Goal: Task Accomplishment & Management: Manage account settings

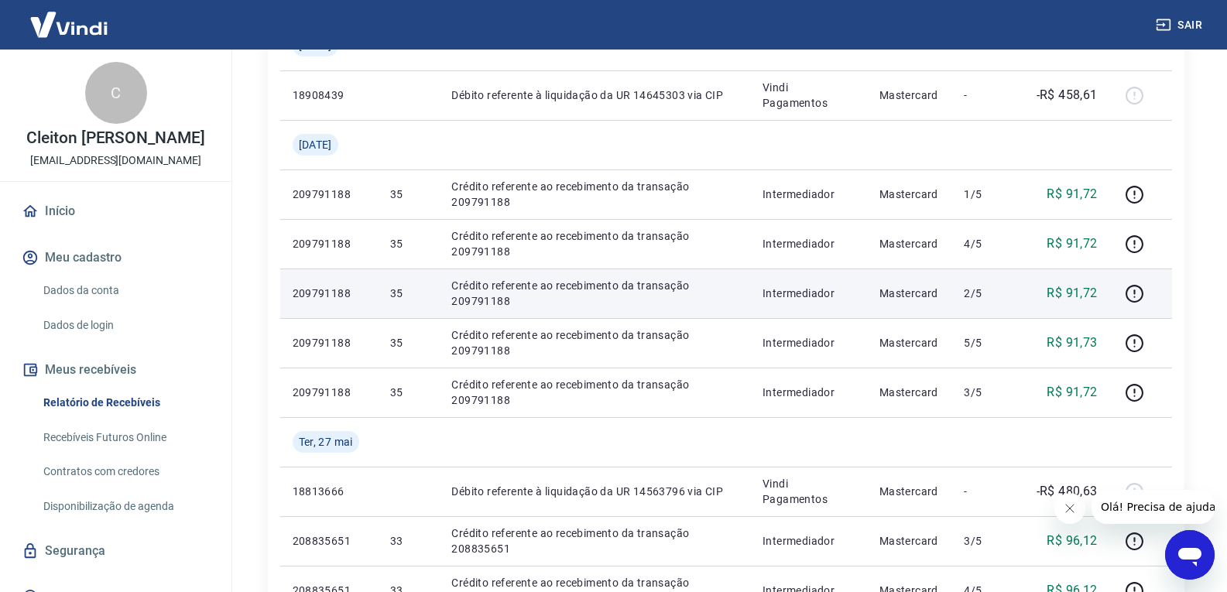
scroll to position [619, 0]
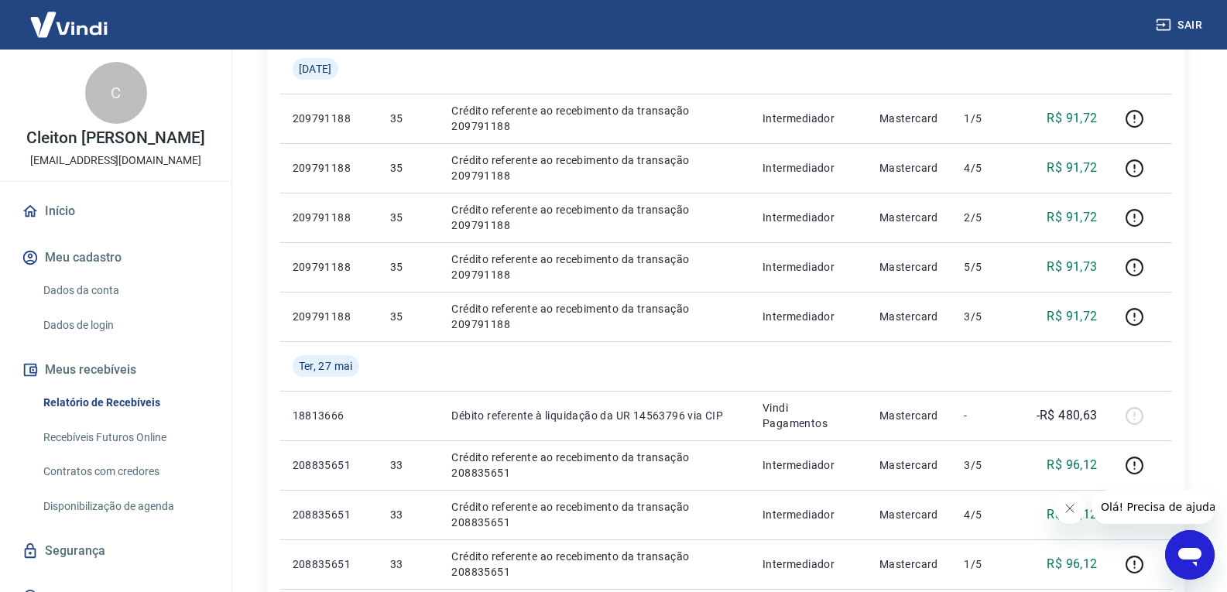
click at [1065, 506] on icon "Fechar mensagem da empresa" at bounding box center [1069, 509] width 12 height 12
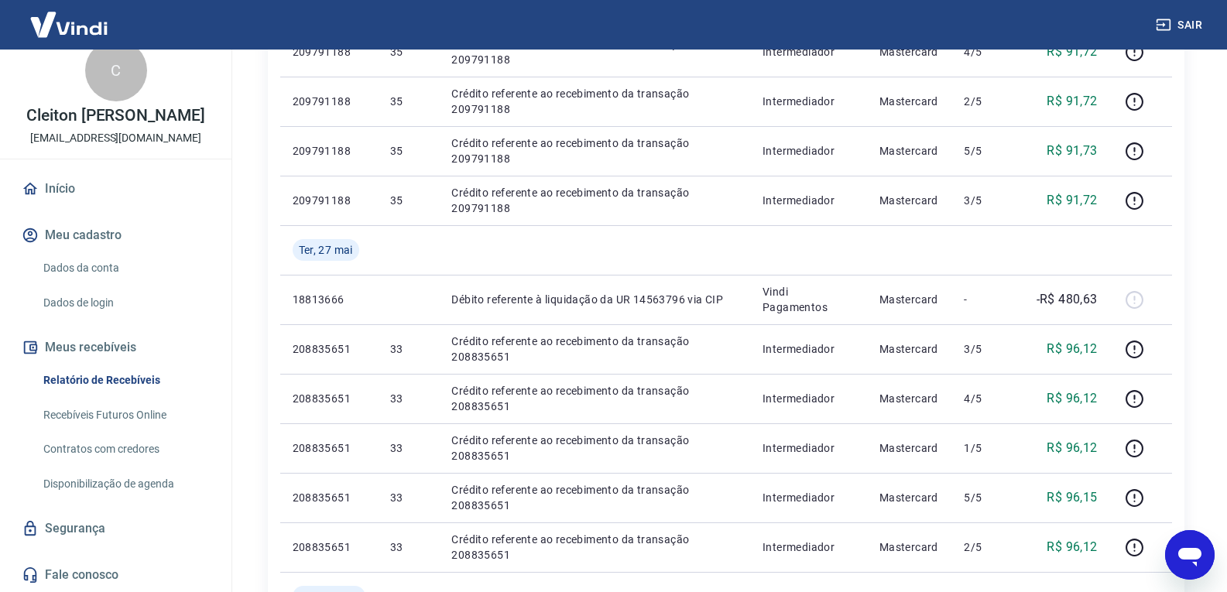
scroll to position [774, 0]
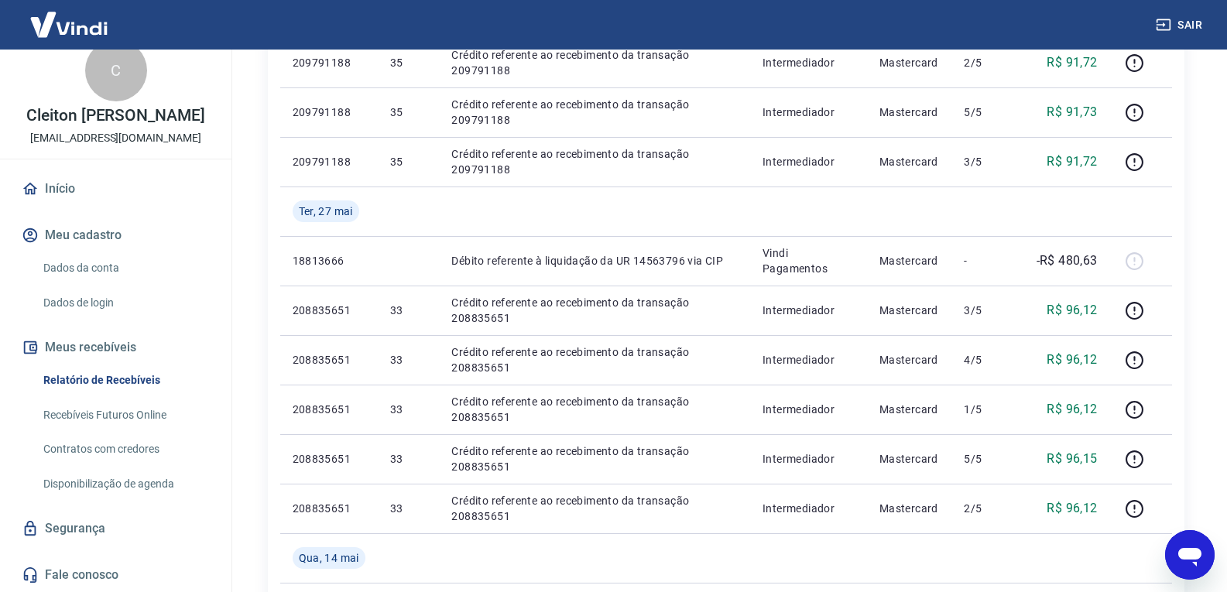
click at [131, 297] on link "Dados de login" at bounding box center [125, 303] width 176 height 32
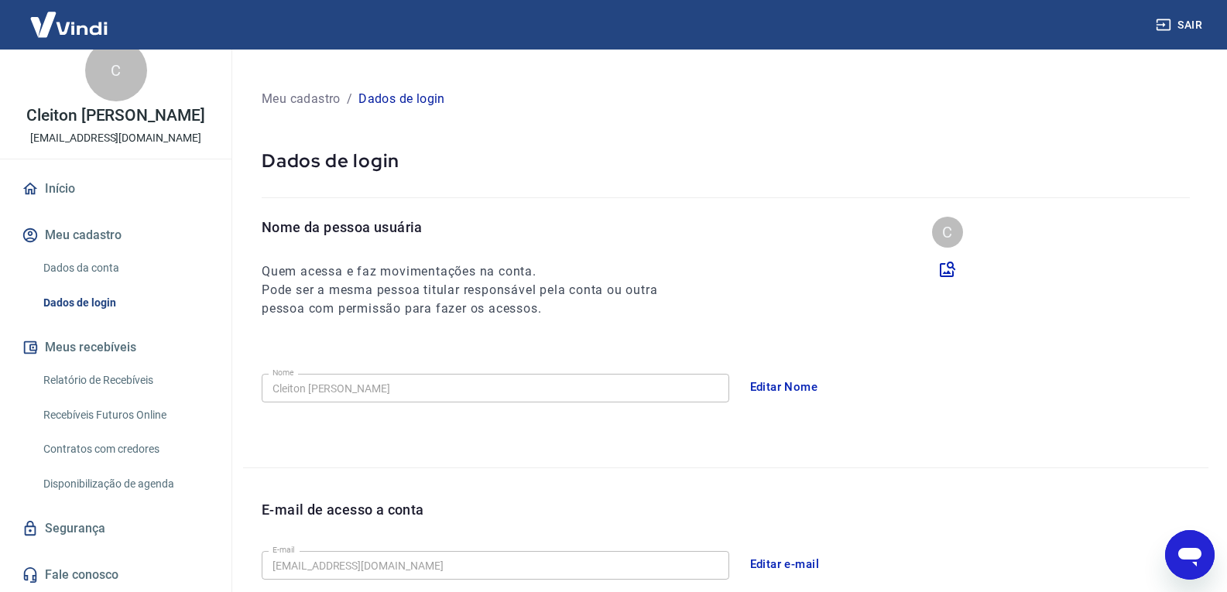
click at [121, 276] on link "Dados da conta" at bounding box center [125, 268] width 176 height 32
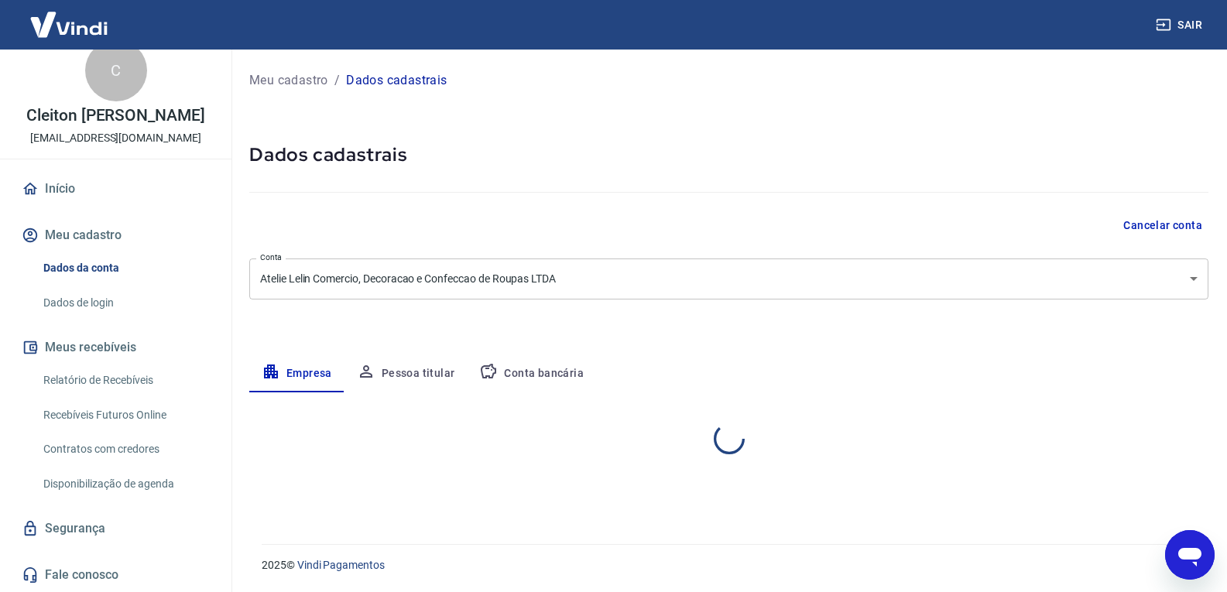
select select "SP"
select select "business"
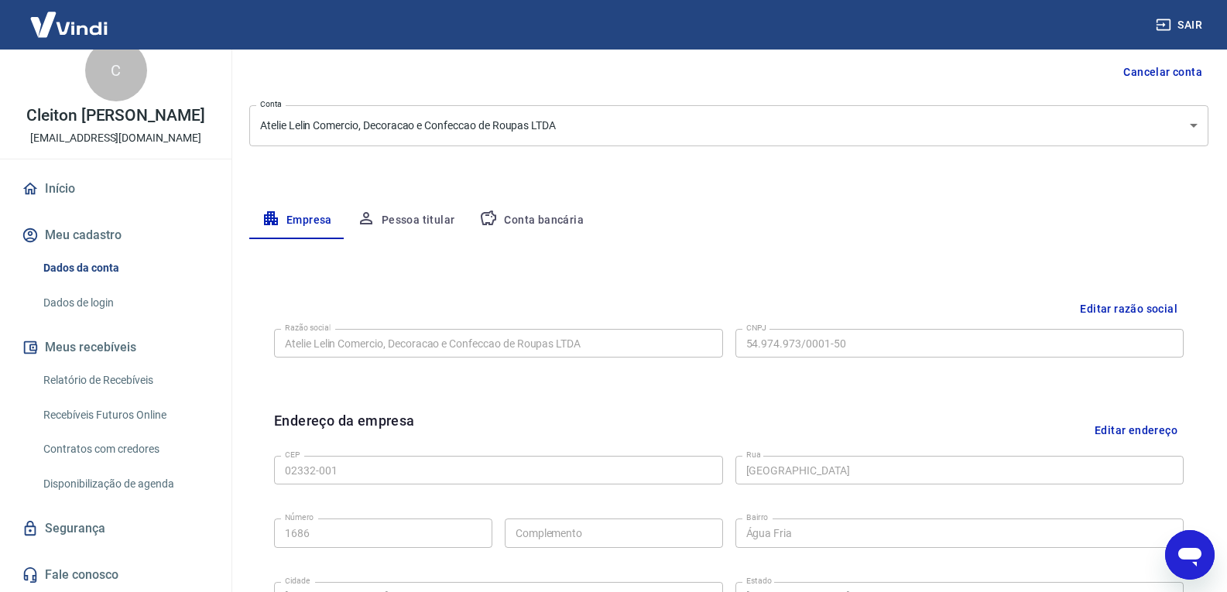
scroll to position [155, 0]
click at [531, 208] on button "Conta bancária" at bounding box center [531, 219] width 129 height 37
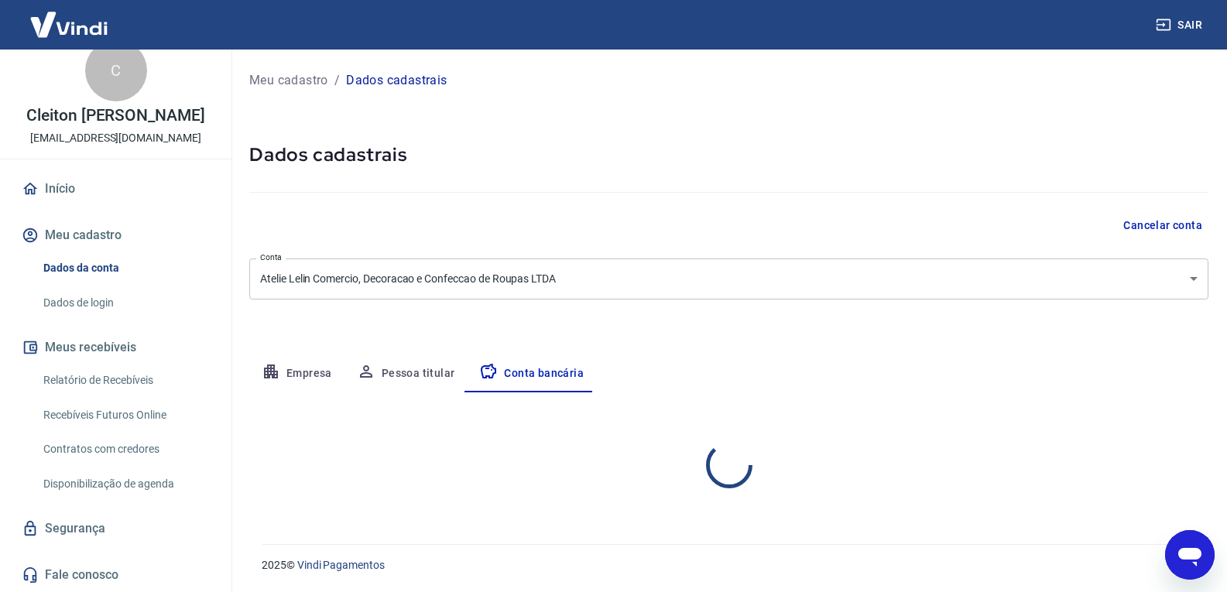
scroll to position [0, 0]
select select "1"
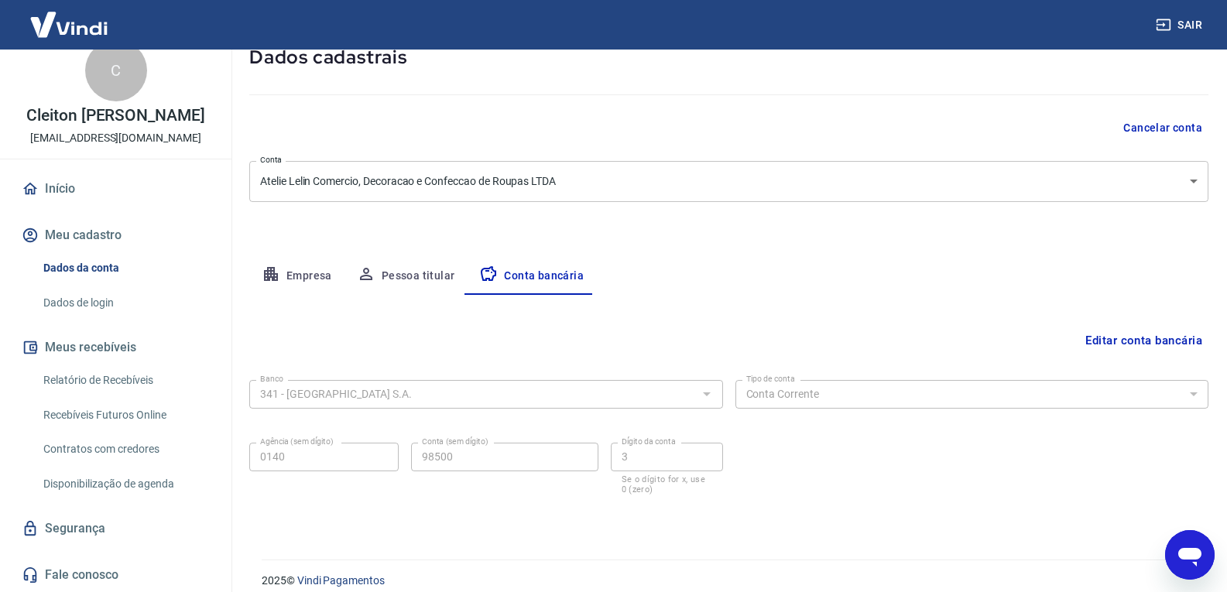
scroll to position [113, 0]
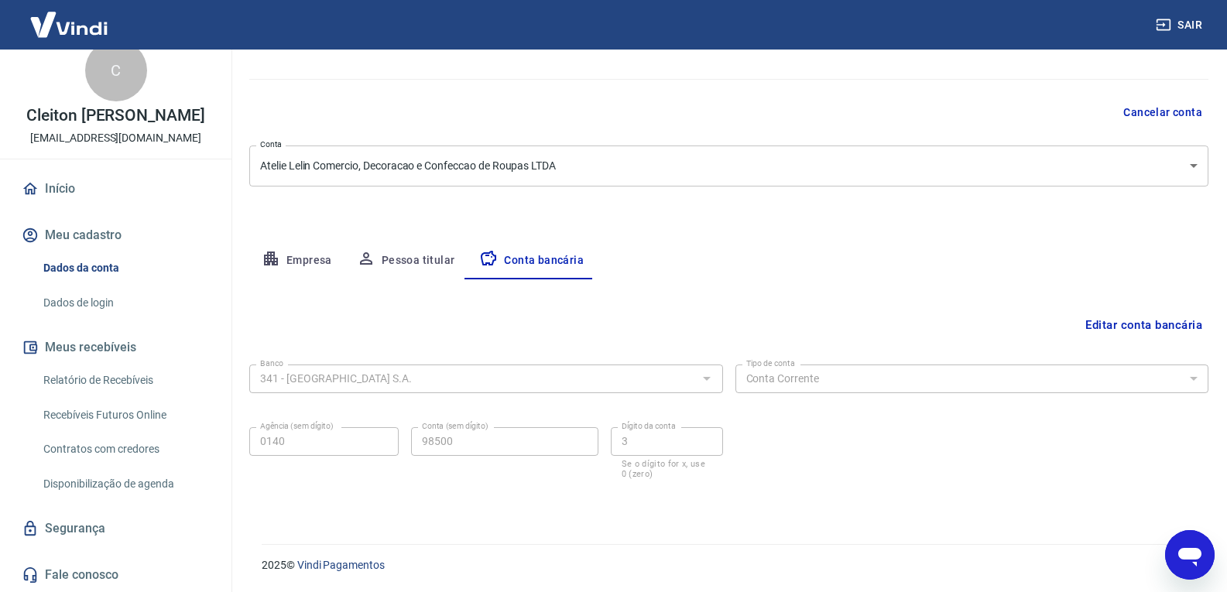
click at [1109, 330] on button "Editar conta bancária" at bounding box center [1143, 324] width 129 height 29
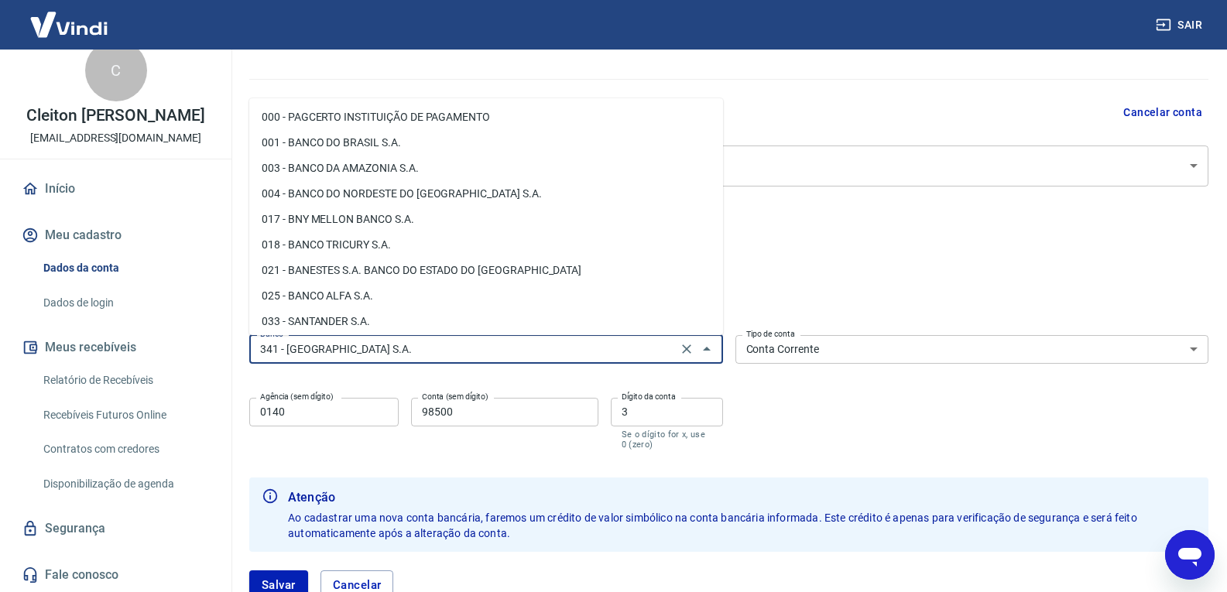
click at [444, 341] on input "341 - ITAÚ UNIBANCO S.A." at bounding box center [463, 349] width 419 height 19
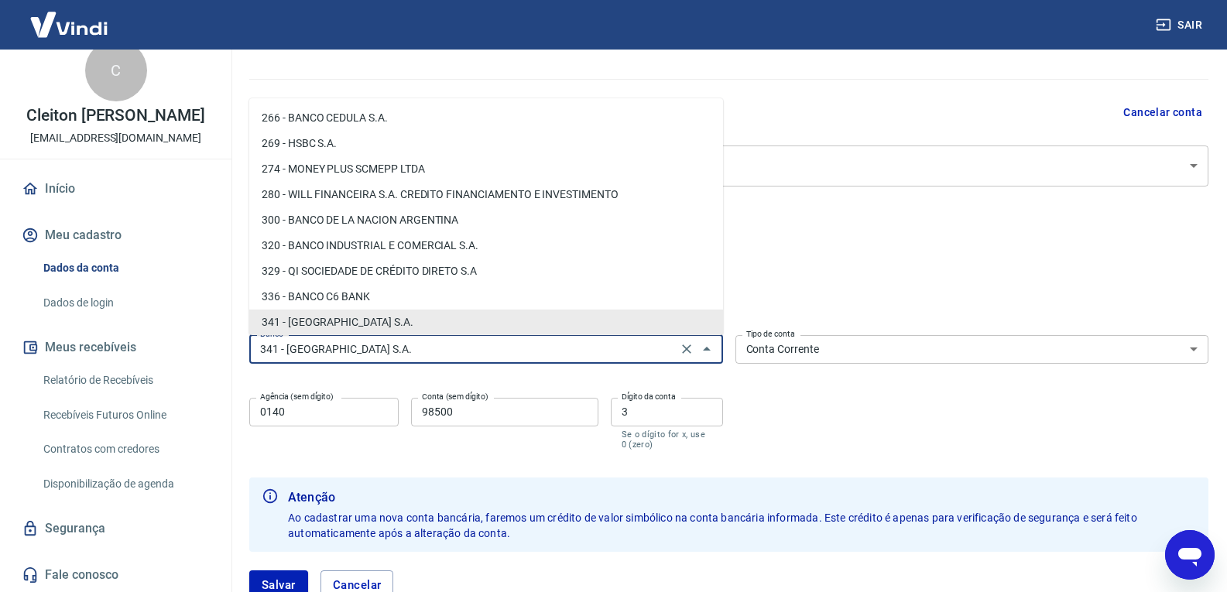
click at [444, 341] on input "341 - ITAÚ UNIBANCO S.A." at bounding box center [463, 349] width 419 height 19
click at [436, 293] on li "336 - BANCO C6 BANK" at bounding box center [486, 297] width 474 height 26
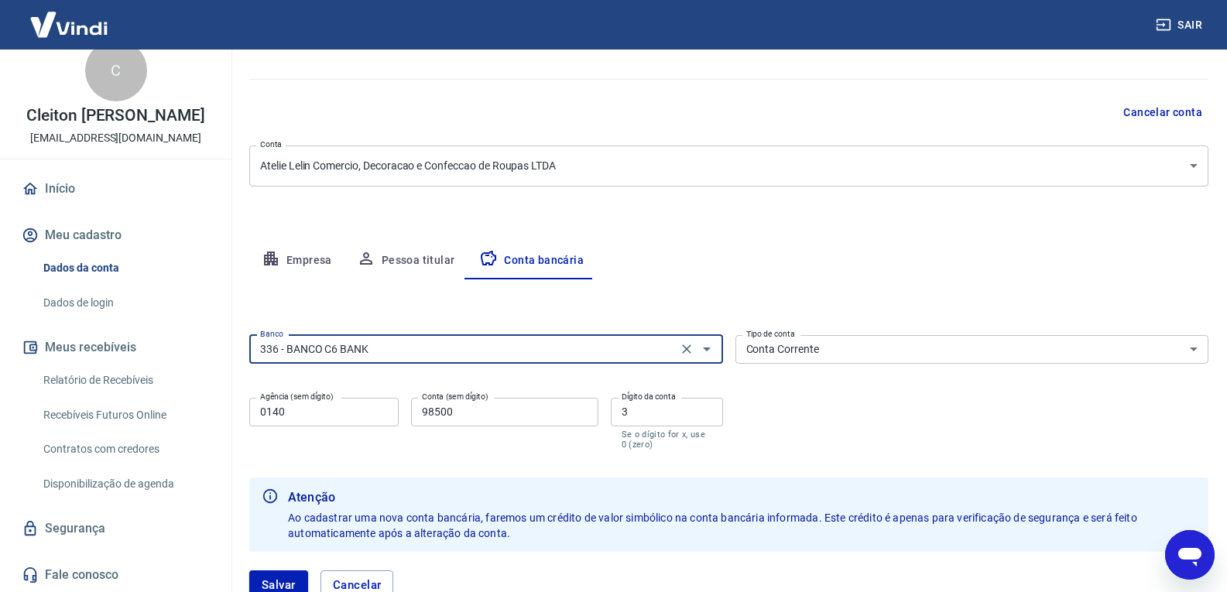
click at [859, 356] on select "Conta Corrente Conta Poupança" at bounding box center [973, 349] width 474 height 29
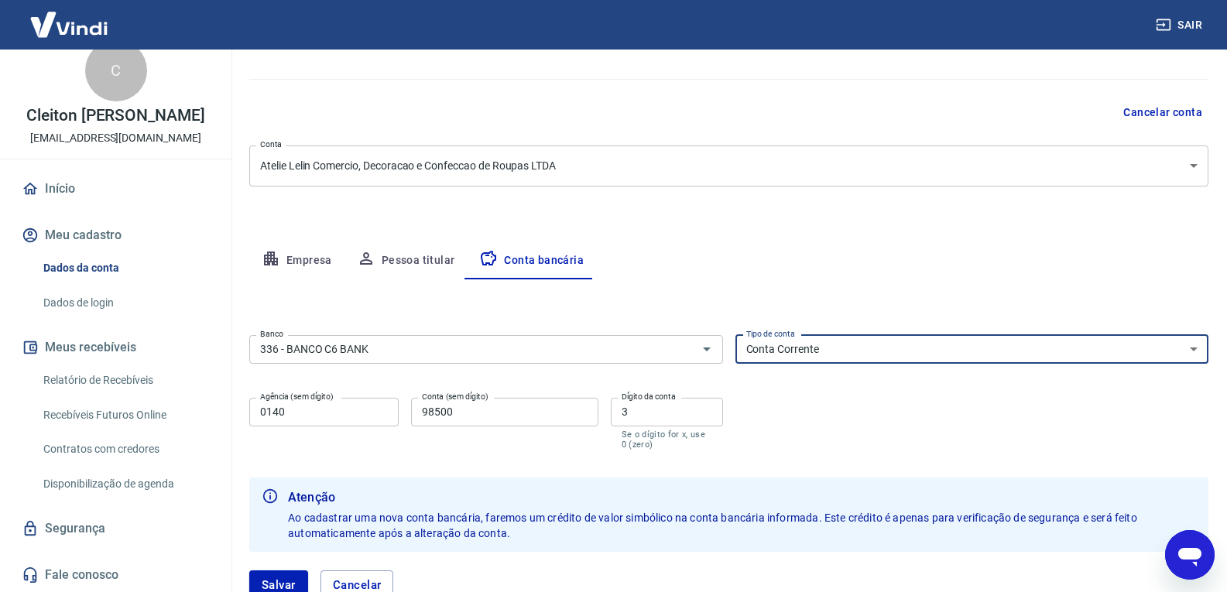
click at [859, 356] on select "Conta Corrente Conta Poupança" at bounding box center [973, 349] width 474 height 29
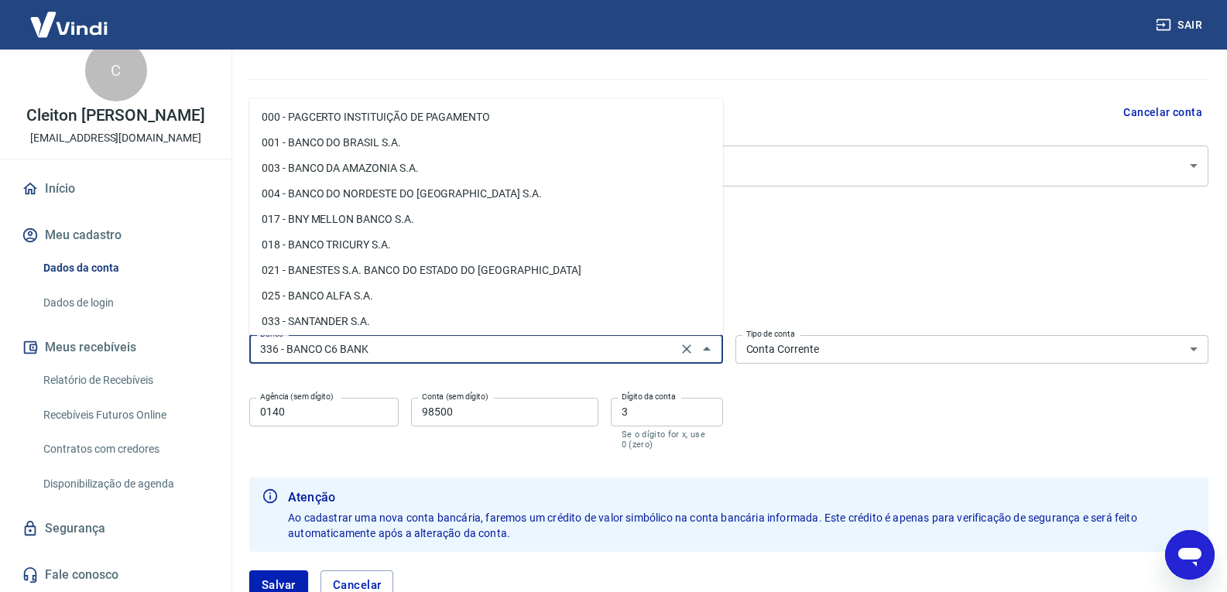
click at [427, 348] on input "336 - BANCO C6 BANK" at bounding box center [463, 349] width 419 height 19
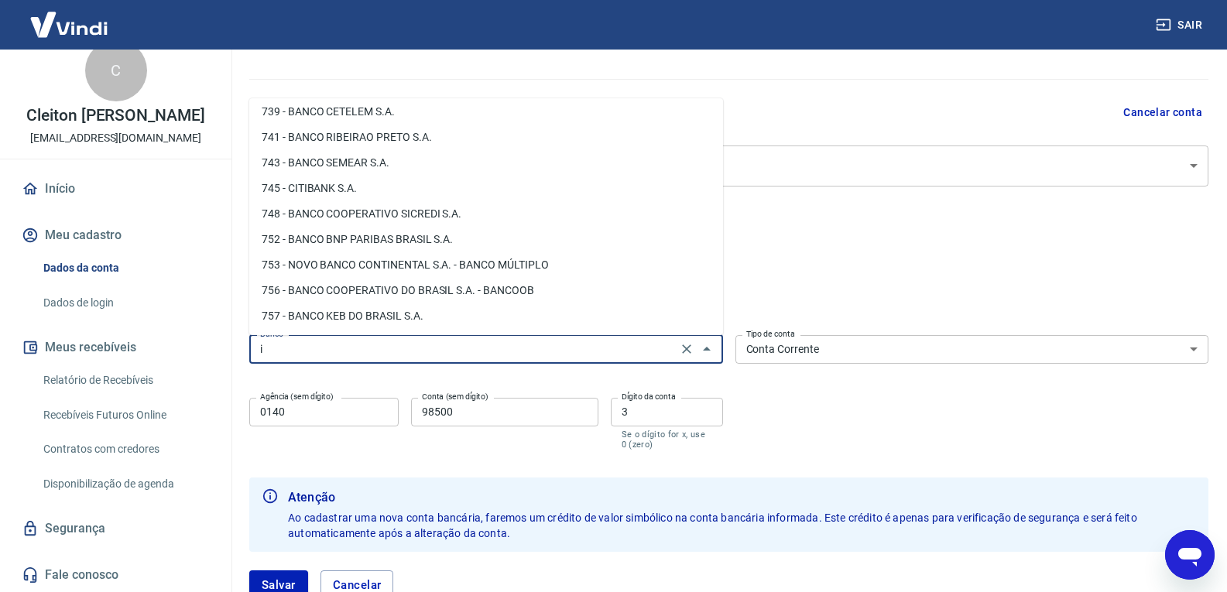
scroll to position [0, 0]
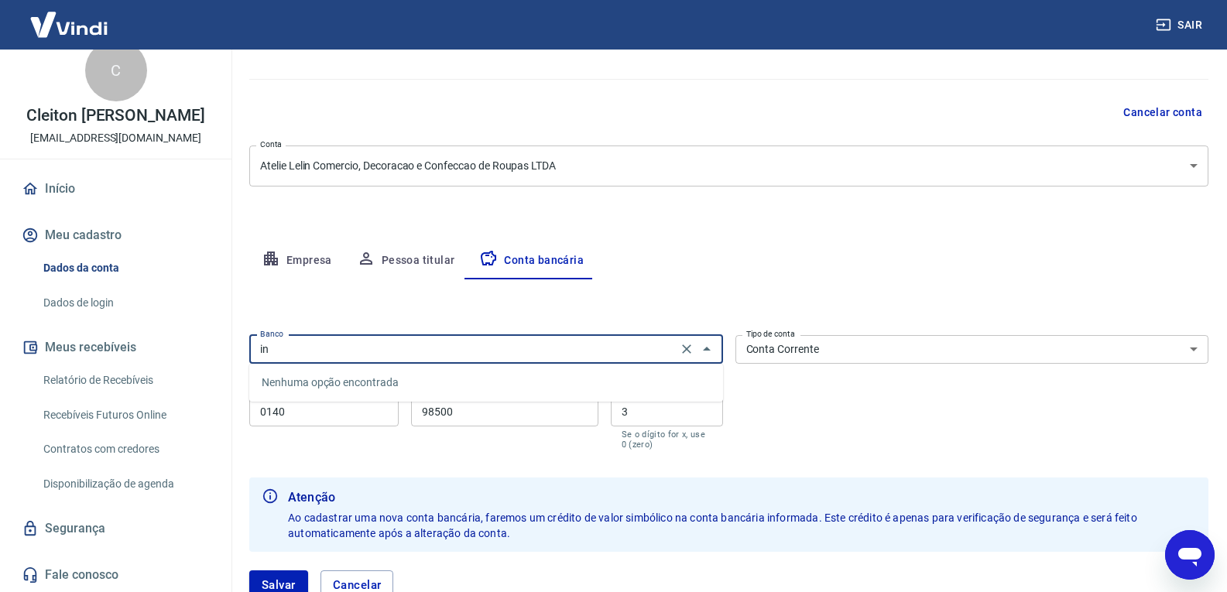
type input "i"
